Goal: Task Accomplishment & Management: Use online tool/utility

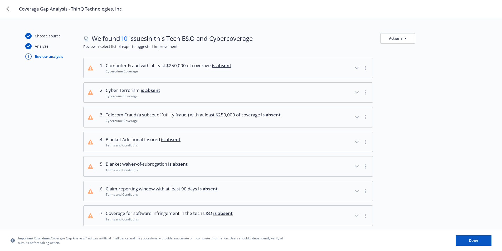
scroll to position [167, 0]
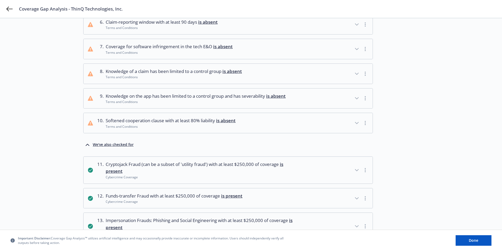
click at [357, 124] on icon "button" at bounding box center [356, 123] width 6 height 6
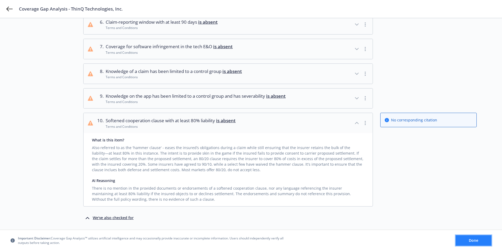
click at [463, 240] on button "Done" at bounding box center [473, 240] width 36 height 11
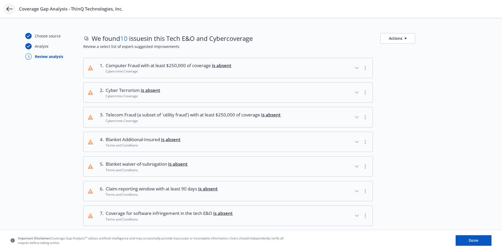
click at [7, 10] on icon at bounding box center [9, 9] width 6 height 6
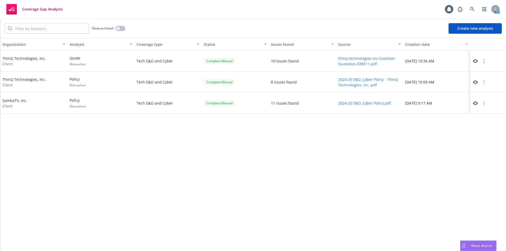
click at [481, 27] on button "Create new analysis" at bounding box center [474, 28] width 53 height 11
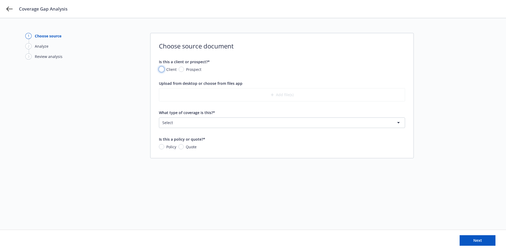
click at [161, 68] on input "Client" at bounding box center [161, 69] width 5 height 5
radio input "true"
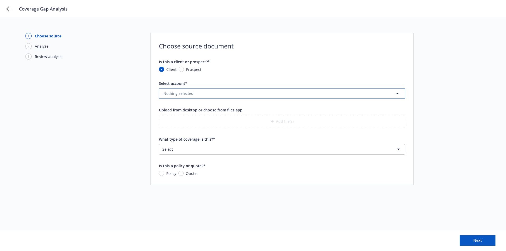
click at [194, 94] on button "Nothing selected" at bounding box center [282, 93] width 246 height 11
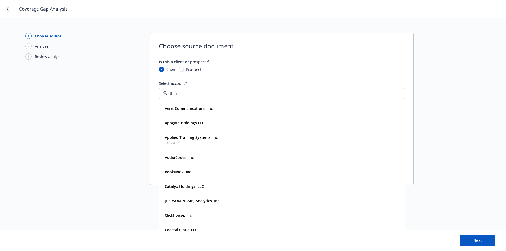
type input "thinq"
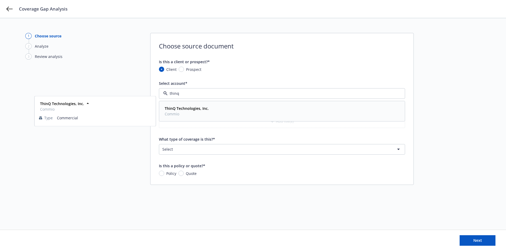
click at [202, 112] on span "Commio" at bounding box center [187, 114] width 44 height 6
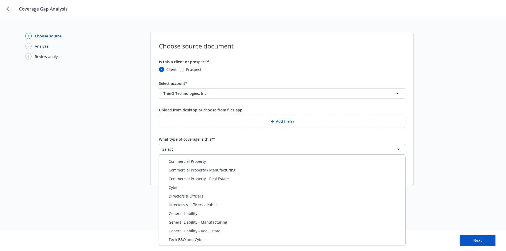
click at [205, 148] on html "Coverage Gap Analysis 1 Choose source 2 Analyze 3 Review analysis Choose source…" at bounding box center [253, 125] width 506 height 251
select select "ERRORS_AND_OMISSIONS"
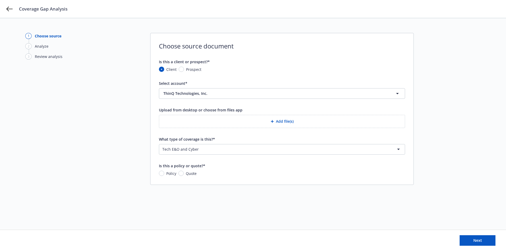
click at [184, 174] on span "Quote" at bounding box center [190, 174] width 13 height 6
click at [183, 174] on input "Quote" at bounding box center [180, 173] width 5 height 5
radio input "true"
click at [287, 121] on button "Add file(s)" at bounding box center [282, 121] width 246 height 13
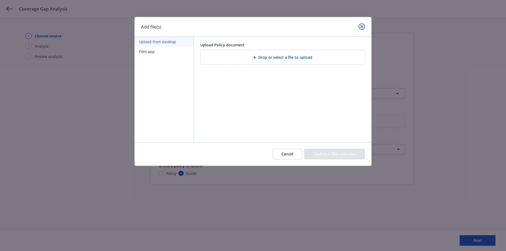
click at [361, 28] on icon "close" at bounding box center [361, 26] width 3 height 3
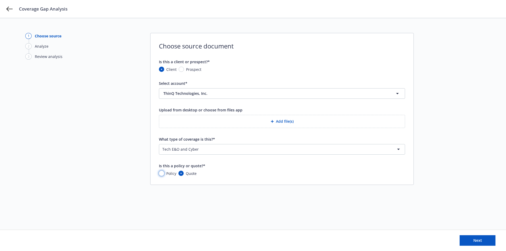
click at [162, 174] on input "Policy" at bounding box center [161, 173] width 5 height 5
radio input "true"
click at [276, 120] on button "Add file(s)" at bounding box center [282, 121] width 246 height 13
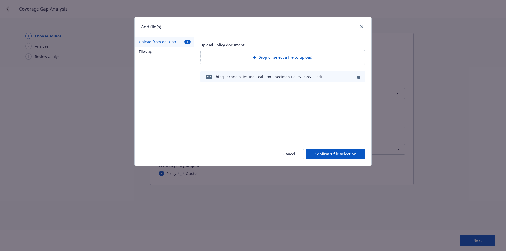
click at [327, 155] on button "Confirm 1 file selection" at bounding box center [335, 154] width 59 height 11
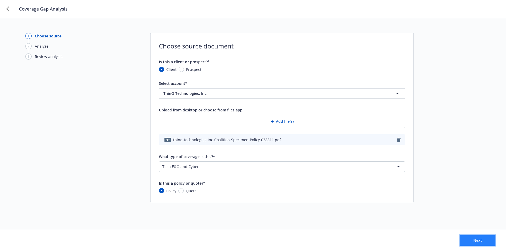
click at [482, 240] on button "Next" at bounding box center [477, 240] width 36 height 11
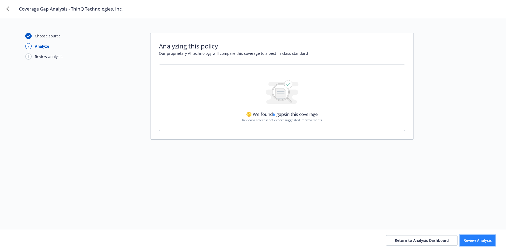
click at [471, 243] on button "Review Analysis" at bounding box center [477, 240] width 36 height 11
